Goal: Task Accomplishment & Management: Use online tool/utility

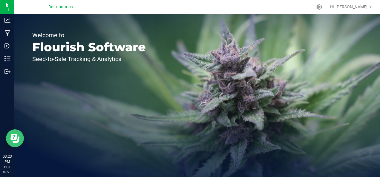
click at [14, 138] on icon "Open Resource Center" at bounding box center [14, 138] width 9 height 9
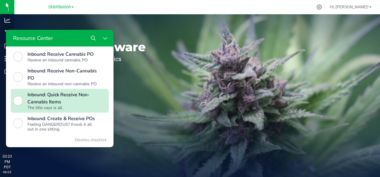
scroll to position [254, 0]
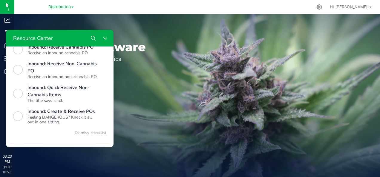
click at [82, 37] on div "Resource Center" at bounding box center [59, 38] width 107 height 17
click at [91, 37] on button "Search" at bounding box center [93, 38] width 12 height 12
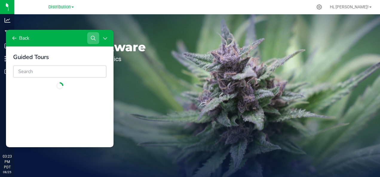
scroll to position [0, 0]
type input "operations"
click at [135, 75] on div "Welcome to Flourish Software Seed-to-Sale Tracking & Analytics" at bounding box center [88, 95] width 149 height 163
click at [162, 44] on div "Welcome to Flourish Software Seed-to-Sale Tracking & Analytics" at bounding box center [196, 95] width 365 height 163
click at [105, 36] on icon "Close Resource Center" at bounding box center [105, 38] width 5 height 5
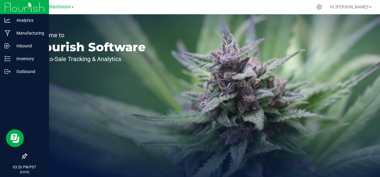
click at [10, 7] on img at bounding box center [24, 7] width 40 height 14
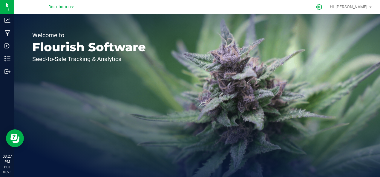
click at [322, 6] on icon at bounding box center [319, 7] width 6 height 6
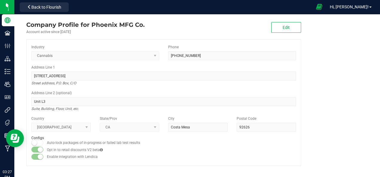
click at [322, 7] on icon at bounding box center [319, 7] width 6 height 7
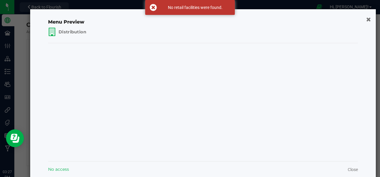
click at [78, 30] on span "Distribution" at bounding box center [72, 32] width 27 height 6
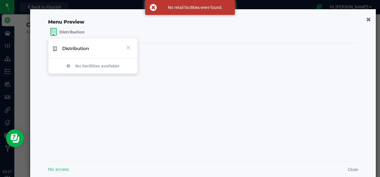
click at [128, 47] on icon at bounding box center [128, 48] width 4 height 8
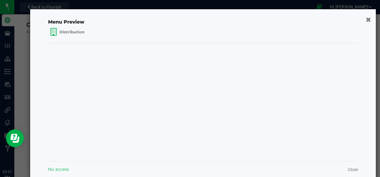
click at [365, 20] on icon "button" at bounding box center [367, 19] width 5 height 6
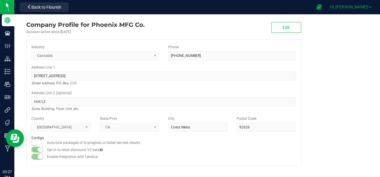
click at [369, 7] on link "Hi, [PERSON_NAME]!" at bounding box center [350, 7] width 47 height 6
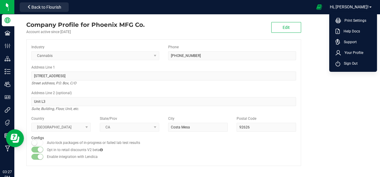
click at [319, 104] on company "Company Profile for Phoenix MFG Co. Account active since Dec 12, 2024 Edit Indu…" at bounding box center [196, 93] width 365 height 158
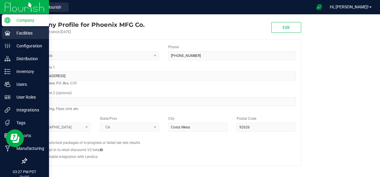
click at [8, 34] on icon at bounding box center [7, 33] width 6 height 4
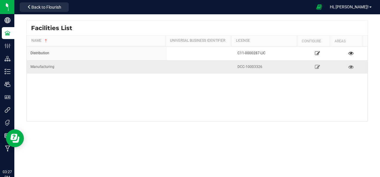
click at [69, 68] on div "Manufacturing" at bounding box center [96, 67] width 133 height 6
drag, startPoint x: 69, startPoint y: 68, endPoint x: 41, endPoint y: 69, distance: 27.8
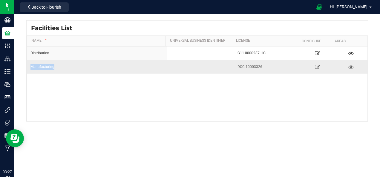
click at [41, 69] on div "Manufacturing" at bounding box center [96, 67] width 133 height 6
click at [314, 67] on icon at bounding box center [317, 67] width 6 height 4
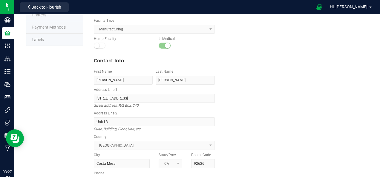
scroll to position [125, 0]
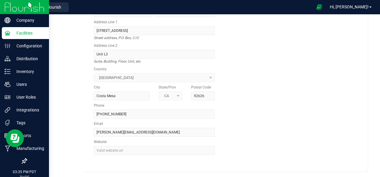
click at [7, 3] on img at bounding box center [24, 7] width 40 height 14
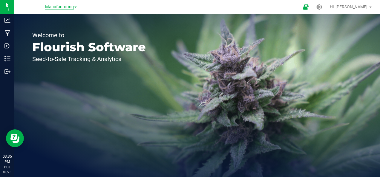
click at [56, 8] on span "Manufacturing" at bounding box center [59, 6] width 29 height 5
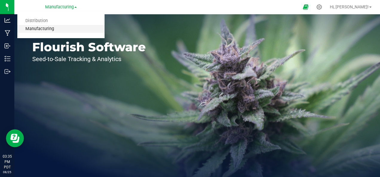
click at [41, 26] on link "Manufacturing" at bounding box center [60, 29] width 87 height 8
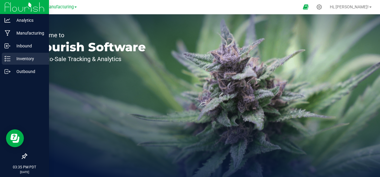
click at [9, 60] on icon at bounding box center [7, 59] width 6 height 6
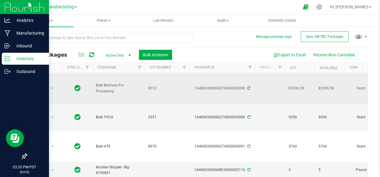
click at [117, 93] on span "Bulk Biomass For Processing" at bounding box center [118, 88] width 45 height 11
click at [54, 87] on span "select" at bounding box center [52, 88] width 5 height 5
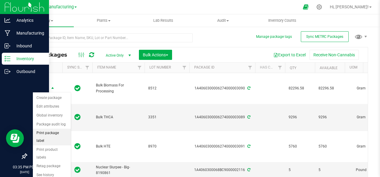
click at [55, 133] on li "Print package label" at bounding box center [52, 137] width 38 height 16
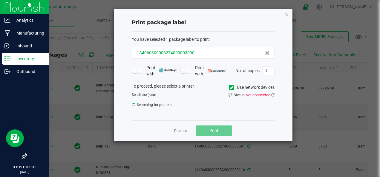
click at [202, 53] on div "1A4060300006274000003090" at bounding box center [203, 53] width 133 height 6
click at [204, 51] on div "1A4060300006274000003090" at bounding box center [203, 53] width 133 height 6
click at [265, 54] on icon at bounding box center [267, 53] width 4 height 4
click at [253, 51] on div "No tags found to print" at bounding box center [203, 53] width 143 height 12
click at [249, 50] on div "No tags found to print" at bounding box center [203, 53] width 143 height 12
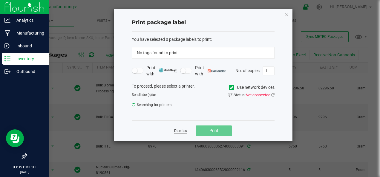
click at [181, 130] on link "Dismiss" at bounding box center [180, 131] width 13 height 5
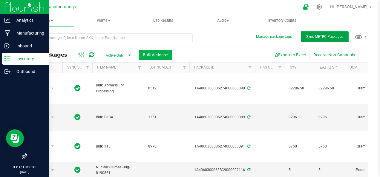
click at [315, 33] on button "Sync METRC Packages" at bounding box center [325, 36] width 48 height 11
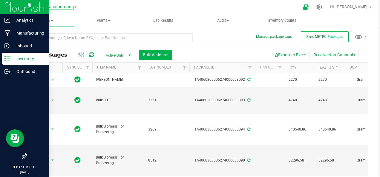
click at [60, 8] on span "Manufacturing" at bounding box center [59, 6] width 29 height 5
click at [47, 32] on link "Manufacturing" at bounding box center [60, 29] width 87 height 8
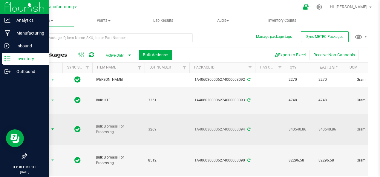
click at [49, 127] on span "select" at bounding box center [52, 129] width 7 height 8
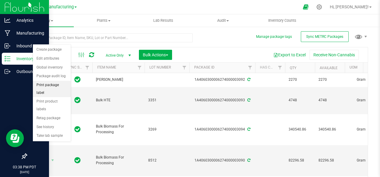
click at [57, 83] on li "Print package label" at bounding box center [52, 89] width 38 height 16
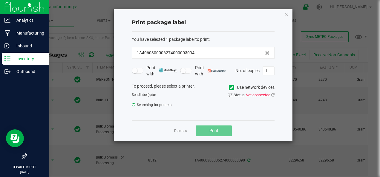
click at [233, 88] on span at bounding box center [231, 87] width 5 height 5
click at [0, 0] on input "Use network devices" at bounding box center [0, 0] width 0 height 0
click at [233, 88] on span at bounding box center [231, 87] width 5 height 5
click at [0, 0] on input "Use network devices" at bounding box center [0, 0] width 0 height 0
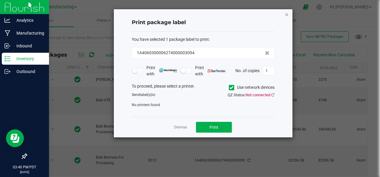
click at [285, 14] on icon "button" at bounding box center [287, 14] width 4 height 7
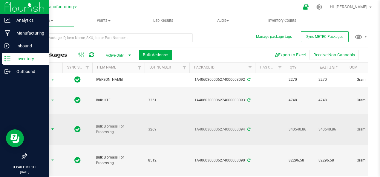
click at [42, 129] on span "Action" at bounding box center [41, 129] width 16 height 8
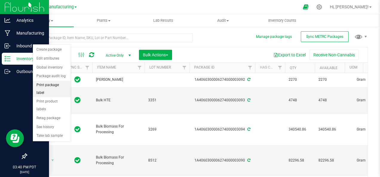
click at [52, 83] on li "Print package label" at bounding box center [52, 89] width 38 height 16
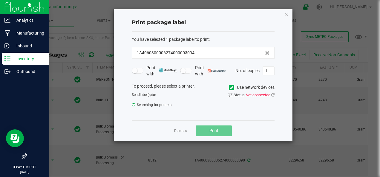
click at [182, 71] on small at bounding box center [182, 70] width 5 height 5
click at [183, 72] on small at bounding box center [182, 70] width 5 height 5
click at [182, 132] on link "Dismiss" at bounding box center [180, 131] width 13 height 5
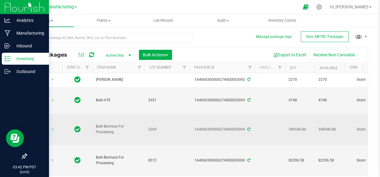
click at [145, 126] on td "3269" at bounding box center [166, 129] width 45 height 31
click at [51, 128] on span "select" at bounding box center [52, 129] width 5 height 5
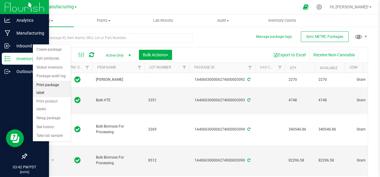
click at [63, 85] on li "Print package label" at bounding box center [52, 89] width 38 height 16
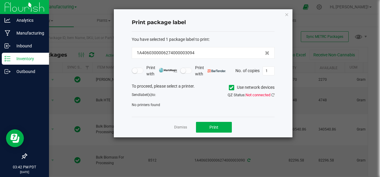
click at [229, 86] on span at bounding box center [231, 87] width 5 height 5
click at [0, 0] on input "Use network devices" at bounding box center [0, 0] width 0 height 0
click at [216, 124] on button "Print" at bounding box center [214, 127] width 36 height 11
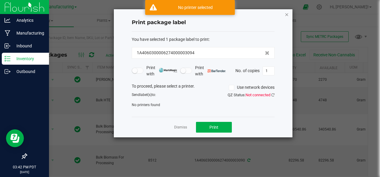
click at [287, 16] on icon "button" at bounding box center [287, 14] width 4 height 7
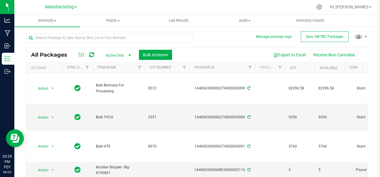
click at [93, 54] on icon at bounding box center [91, 55] width 5 height 6
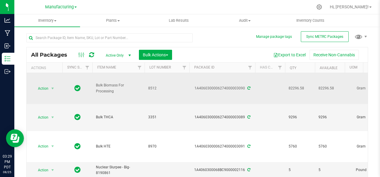
click at [105, 87] on span "Bulk Biomass For Processing" at bounding box center [118, 88] width 45 height 11
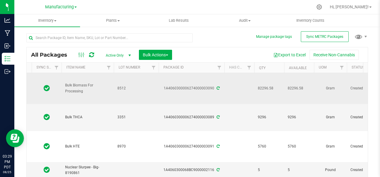
scroll to position [0, 56]
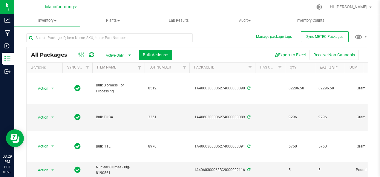
click at [131, 54] on span "select" at bounding box center [129, 55] width 5 height 5
click at [115, 91] on li "All" at bounding box center [117, 91] width 32 height 9
